Goal: Task Accomplishment & Management: Use online tool/utility

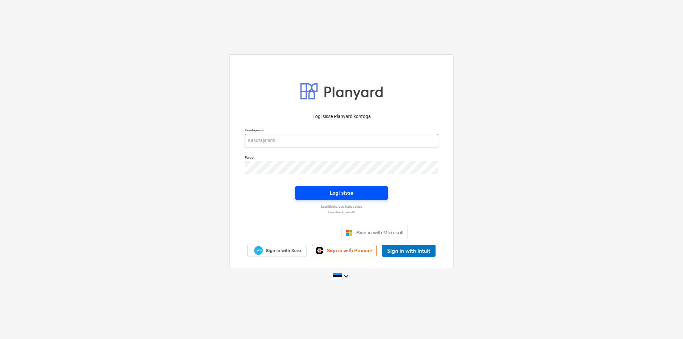
type input "[EMAIL_ADDRESS][DOMAIN_NAME]"
click at [313, 192] on span "Logi sisse" at bounding box center [341, 193] width 77 height 9
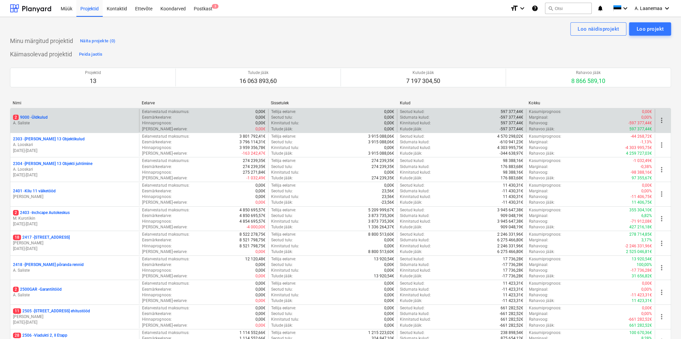
click at [36, 121] on p "A. Saliste" at bounding box center [74, 123] width 123 height 6
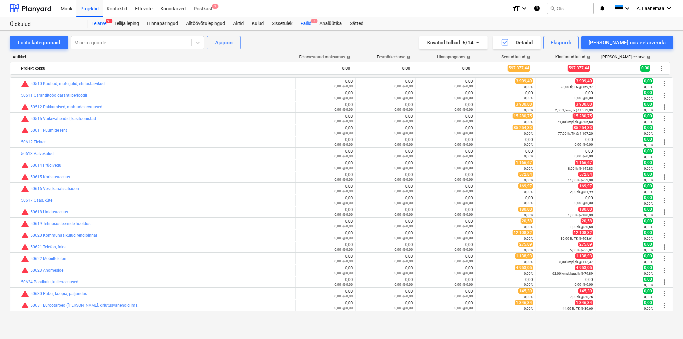
click at [305, 25] on div "Failid 2" at bounding box center [305, 23] width 19 height 13
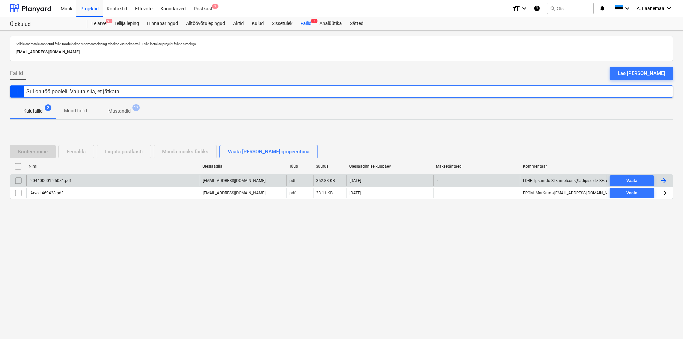
click at [70, 180] on div "204400001-25081.pdf" at bounding box center [112, 180] width 173 height 11
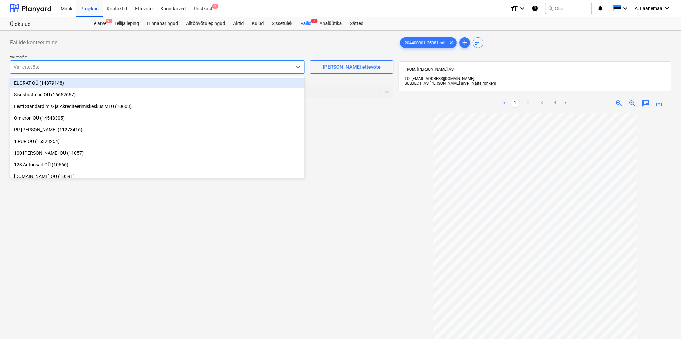
click at [50, 71] on div "Vali ettevõte" at bounding box center [150, 66] width 281 height 9
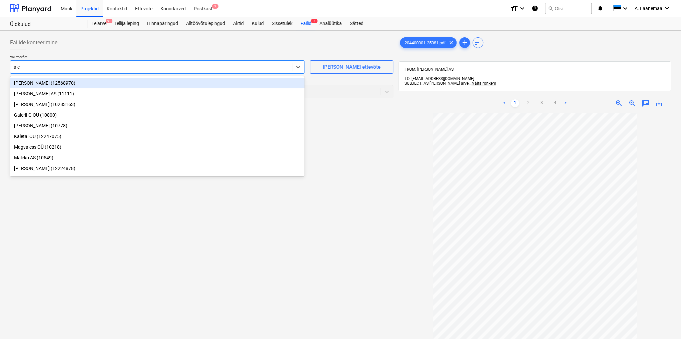
type input "[PERSON_NAME]"
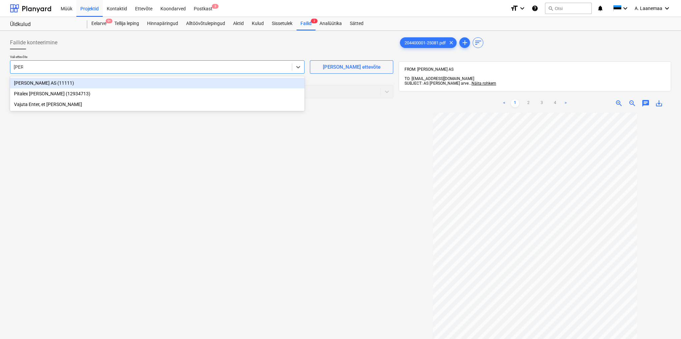
click at [46, 81] on div "[PERSON_NAME] AS (11111)" at bounding box center [157, 83] width 294 height 11
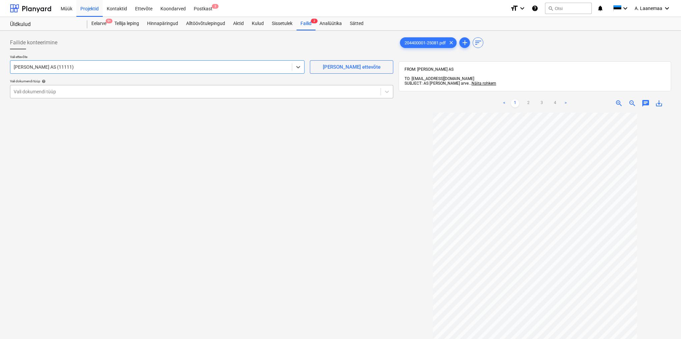
click at [83, 91] on div at bounding box center [195, 91] width 363 height 7
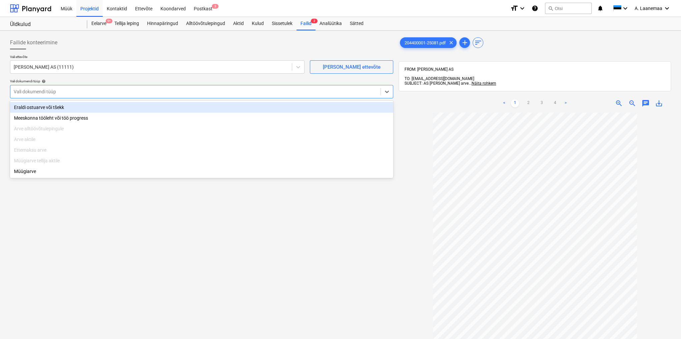
click at [56, 107] on div "Eraldi ostuarve või tšekk" at bounding box center [201, 107] width 383 height 11
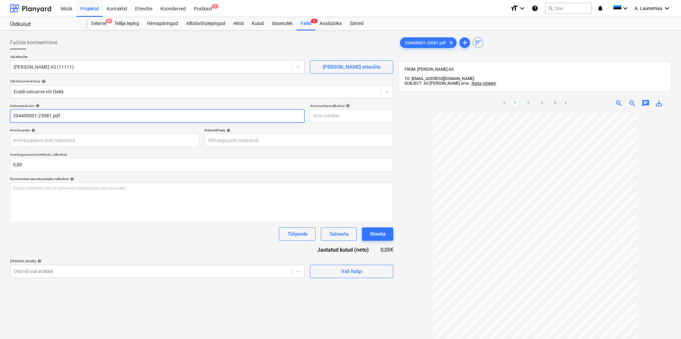
click at [63, 115] on input "204400001-25081.pdf" at bounding box center [157, 115] width 294 height 13
type input "204400001-25081"
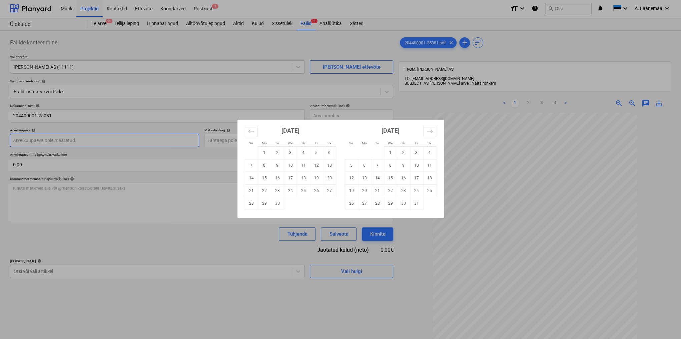
click at [60, 137] on body "Müük Projektid Kontaktid Ettevõte Koondarved Postkast 3 format_size keyboard_ar…" at bounding box center [340, 169] width 681 height 339
click at [255, 131] on button "Move backward to switch to the previous month." at bounding box center [251, 131] width 13 height 11
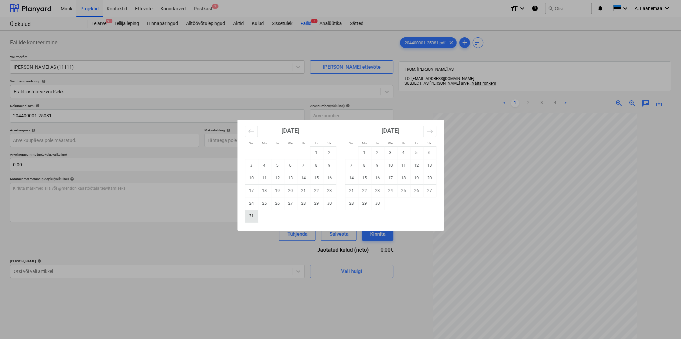
click at [254, 216] on td "31" at bounding box center [251, 216] width 13 height 13
type input "[DATE]"
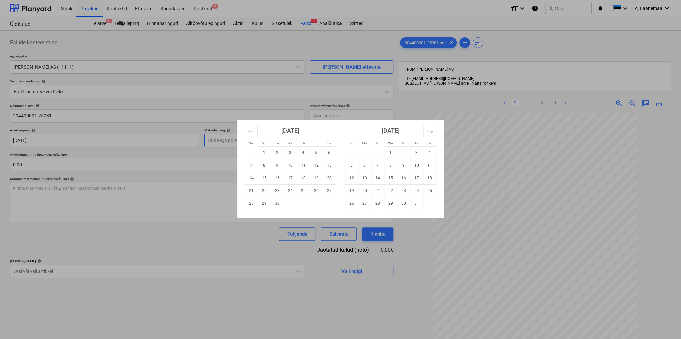
click at [247, 141] on body "Müük Projektid Kontaktid Ettevõte Koondarved Postkast 3 format_size keyboard_ar…" at bounding box center [340, 169] width 681 height 339
click at [288, 165] on td "10" at bounding box center [290, 165] width 13 height 13
type input "[DATE]"
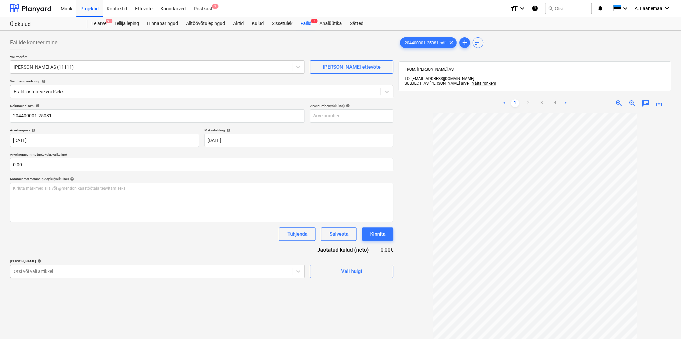
click at [221, 271] on body "Müük Projektid Kontaktid Ettevõte Koondarved Postkast 3 format_size keyboard_ar…" at bounding box center [340, 169] width 681 height 339
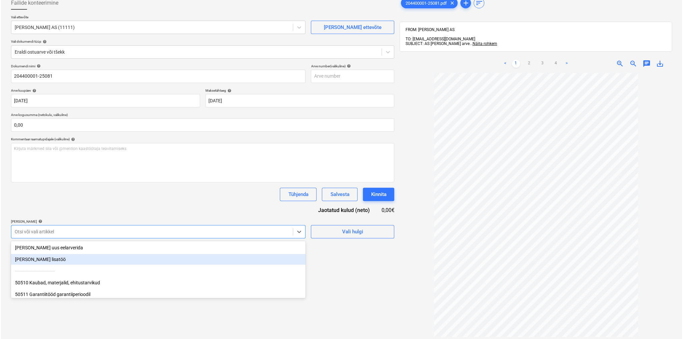
scroll to position [45, 0]
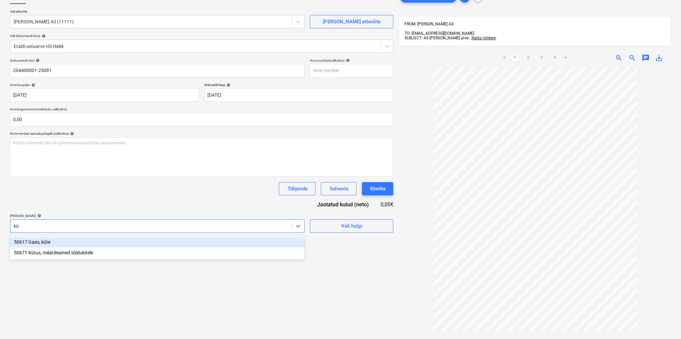
type input "küt"
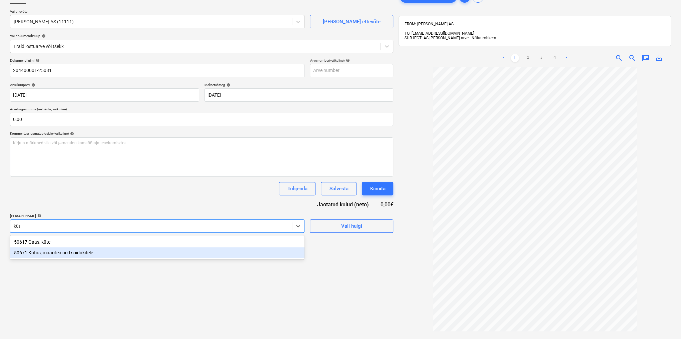
click at [71, 252] on div "50671 Kütus, määrdeained sõidukitele" at bounding box center [157, 252] width 294 height 11
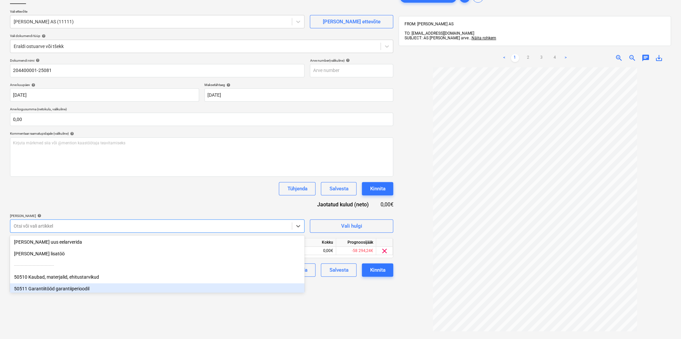
drag, startPoint x: 343, startPoint y: 324, endPoint x: 341, endPoint y: 319, distance: 5.6
click at [343, 323] on div "Failide konteerimine Vali ettevõte Alexela AS (11111) [PERSON_NAME] uus ettevõt…" at bounding box center [201, 187] width 388 height 398
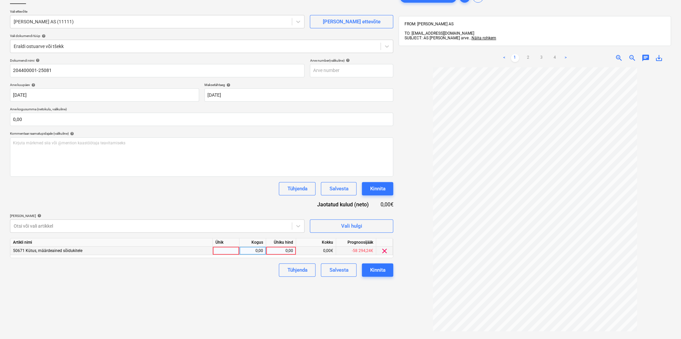
click at [283, 248] on div "0,00" at bounding box center [281, 251] width 24 height 8
type input "1901,44"
click at [373, 270] on div "Kinnita" at bounding box center [377, 270] width 15 height 9
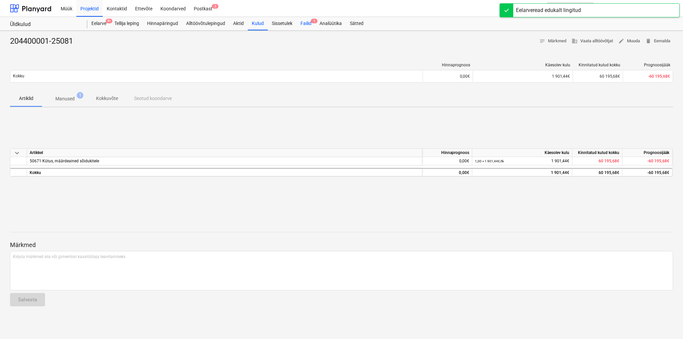
click at [310, 23] on div "Failid 1" at bounding box center [305, 23] width 19 height 13
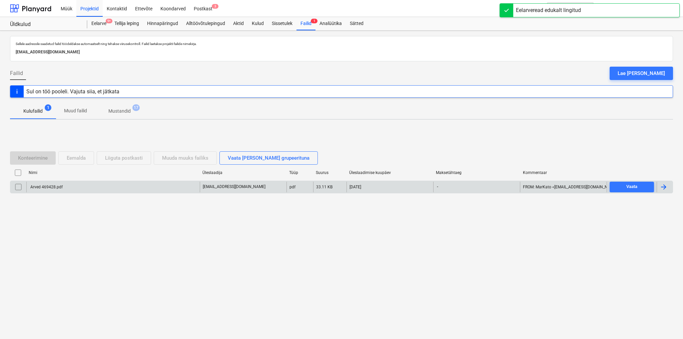
click at [50, 186] on div "Arved 469428.pdf" at bounding box center [45, 187] width 33 height 5
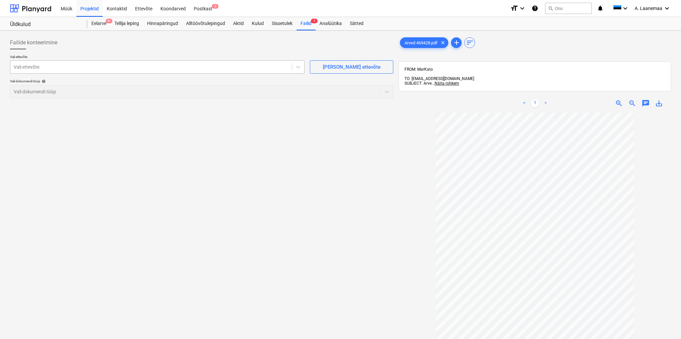
click at [43, 70] on div at bounding box center [151, 67] width 275 height 7
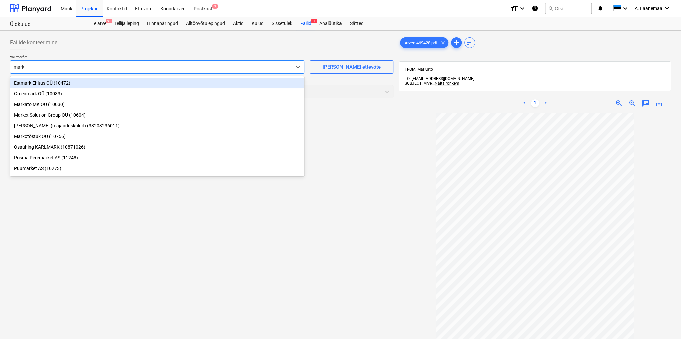
type input "marka"
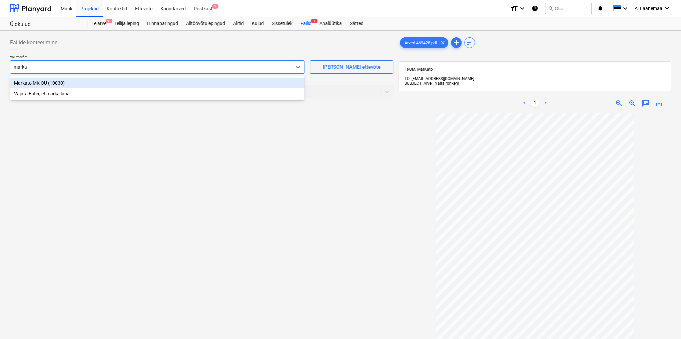
click at [37, 81] on div "Markato MK OÜ (10030)" at bounding box center [157, 83] width 294 height 11
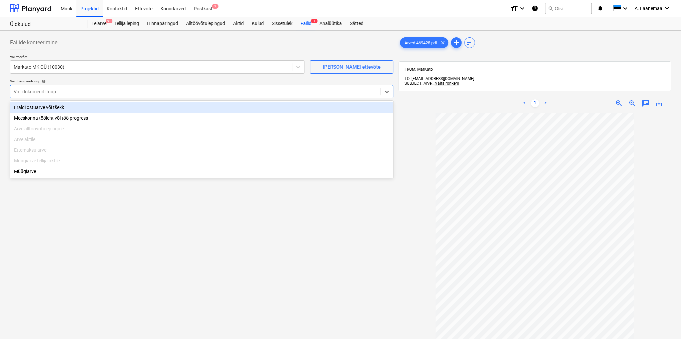
click at [38, 93] on div at bounding box center [195, 91] width 363 height 7
click at [39, 106] on div "Eraldi ostuarve või tšekk" at bounding box center [201, 107] width 383 height 11
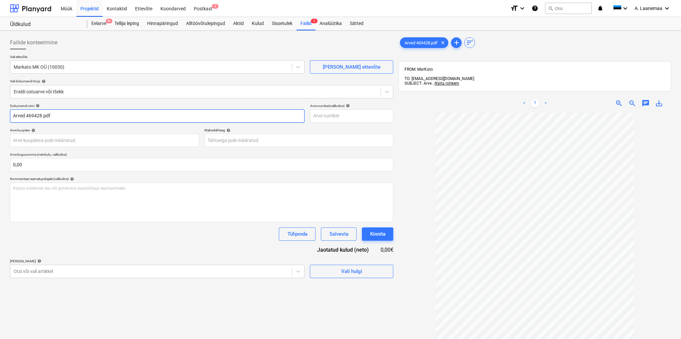
drag, startPoint x: 81, startPoint y: 117, endPoint x: 0, endPoint y: 109, distance: 81.1
click at [0, 109] on div "Failide konteerimine Vali ettevõte Markato MK OÜ (10030) [PERSON_NAME] uus ette…" at bounding box center [340, 235] width 681 height 408
type input "469428"
click at [37, 137] on body "Müük Projektid Kontaktid Ettevõte Koondarved Postkast 3 format_size keyboard_ar…" at bounding box center [340, 169] width 681 height 339
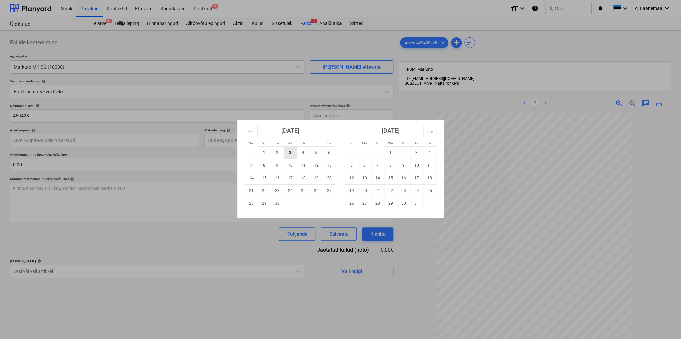
click at [289, 154] on td "3" at bounding box center [290, 152] width 13 height 13
type input "[DATE]"
click at [285, 139] on body "Müük Projektid Kontaktid Ettevõte Koondarved Postkast 3 format_size keyboard_ar…" at bounding box center [340, 169] width 681 height 339
click at [266, 165] on td "8" at bounding box center [264, 165] width 13 height 13
type input "[DATE]"
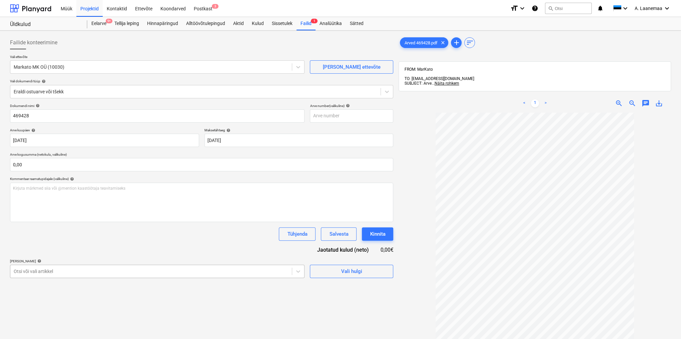
click at [96, 270] on body "Müük Projektid Kontaktid Ettevõte Koondarved Postkast 3 format_size keyboard_ar…" at bounding box center [340, 169] width 681 height 339
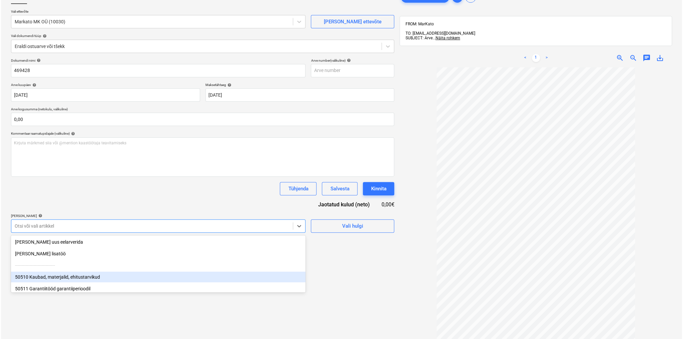
scroll to position [27, 0]
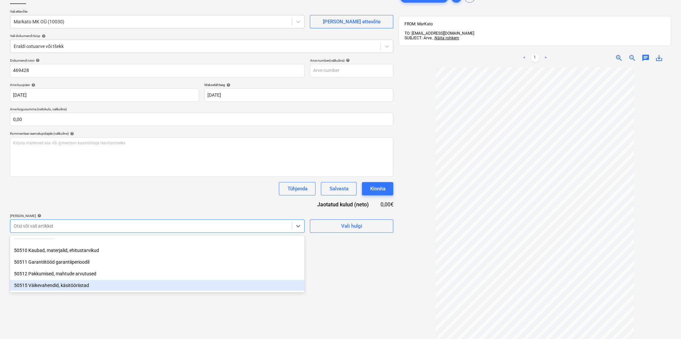
click at [65, 284] on div "50515 Väikevahendid, käsitööriistad" at bounding box center [157, 285] width 294 height 11
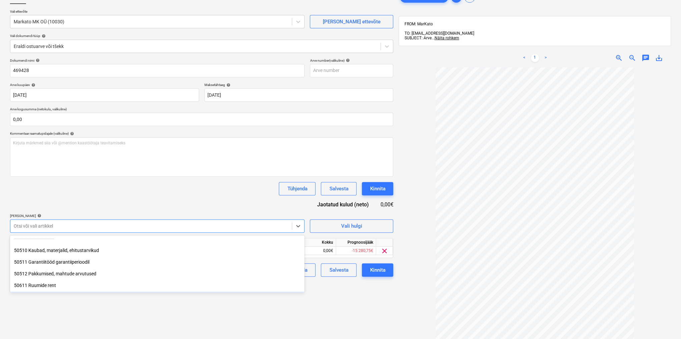
click at [313, 299] on div "Failide konteerimine Vali ettevõte Markato MK OÜ (10030) [PERSON_NAME] uus ette…" at bounding box center [201, 187] width 388 height 398
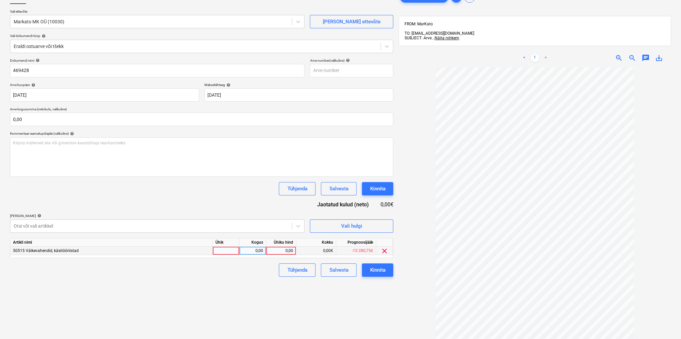
click at [281, 251] on div "0,00" at bounding box center [281, 251] width 24 height 8
type input "95"
click at [375, 267] on div "Kinnita" at bounding box center [377, 270] width 15 height 9
